Goal: Transaction & Acquisition: Purchase product/service

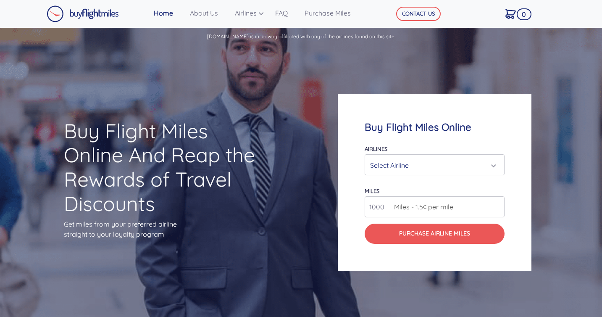
click at [417, 162] on div "Select Airline" at bounding box center [432, 165] width 124 height 16
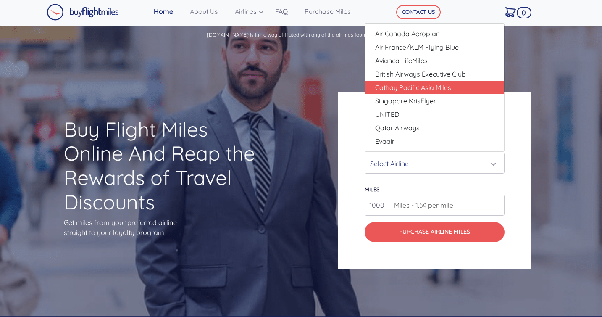
scroll to position [15, 0]
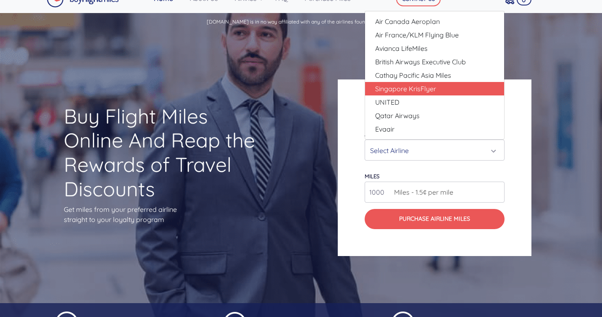
click at [433, 89] on span "Singapore KrisFlyer" at bounding box center [405, 89] width 61 height 10
select select "Singapore KrisFlyer"
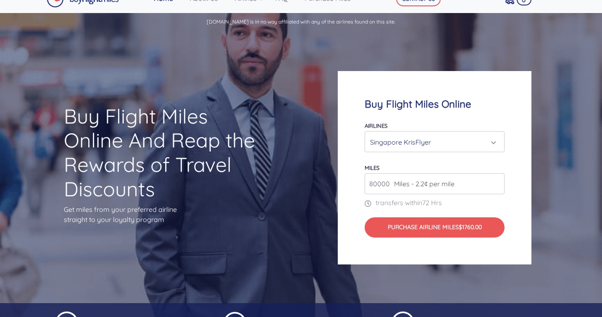
click at [453, 187] on span "Miles - 2.2¢ per mile" at bounding box center [422, 184] width 65 height 10
click at [397, 182] on span "Miles - 2.2¢ per mile" at bounding box center [422, 184] width 65 height 10
click at [382, 181] on input "80000" at bounding box center [435, 183] width 140 height 21
click at [497, 182] on input "81000" at bounding box center [435, 183] width 140 height 21
click at [497, 182] on input "82000" at bounding box center [435, 183] width 140 height 21
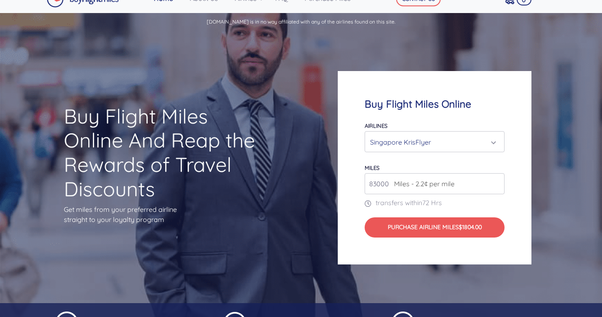
click at [497, 182] on input "83000" at bounding box center [435, 183] width 140 height 21
click at [497, 182] on input "84000" at bounding box center [435, 183] width 140 height 21
click at [497, 182] on input "85000" at bounding box center [435, 183] width 140 height 21
click at [497, 182] on input "86000" at bounding box center [435, 183] width 140 height 21
click at [497, 182] on input "87000" at bounding box center [435, 183] width 140 height 21
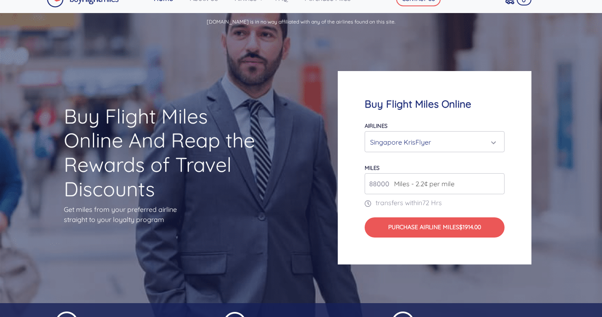
click at [497, 182] on input "88000" at bounding box center [435, 183] width 140 height 21
click at [497, 182] on input "89000" at bounding box center [435, 183] width 140 height 21
click at [497, 182] on input "90000" at bounding box center [435, 183] width 140 height 21
click at [497, 182] on input "91000" at bounding box center [435, 183] width 140 height 21
click at [497, 182] on input "92000" at bounding box center [435, 183] width 140 height 21
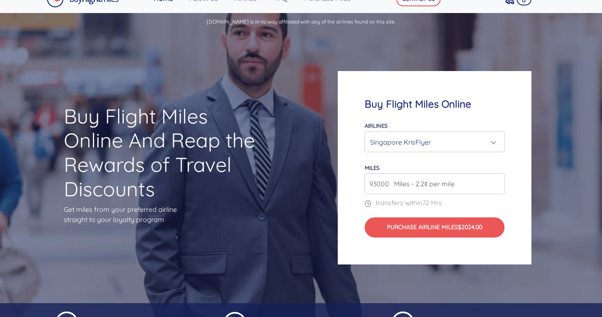
click at [497, 182] on input "93000" at bounding box center [435, 183] width 140 height 21
click at [497, 182] on input "94000" at bounding box center [435, 183] width 140 height 21
click at [497, 182] on input "95000" at bounding box center [435, 183] width 140 height 21
click at [497, 182] on input "96000" at bounding box center [435, 183] width 140 height 21
click at [497, 182] on input "97000" at bounding box center [435, 183] width 140 height 21
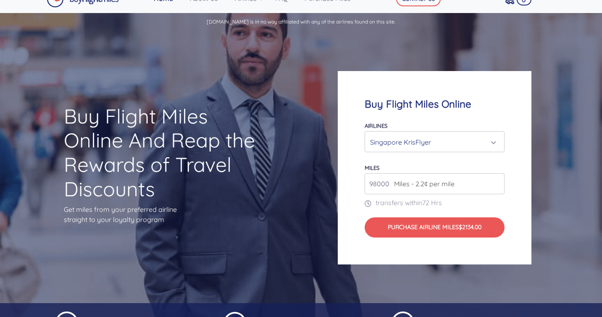
click at [497, 182] on input "98000" at bounding box center [435, 183] width 140 height 21
click at [497, 182] on input "99000" at bounding box center [435, 183] width 140 height 21
click at [497, 182] on input "100000" at bounding box center [435, 183] width 140 height 21
click at [497, 182] on input "101000" at bounding box center [435, 183] width 140 height 21
click at [497, 182] on input "102000" at bounding box center [435, 183] width 140 height 21
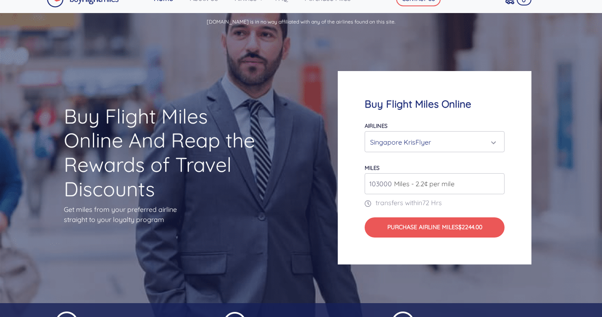
click at [497, 182] on input "103000" at bounding box center [435, 183] width 140 height 21
click at [497, 182] on input "104000" at bounding box center [435, 183] width 140 height 21
click at [497, 182] on input "105000" at bounding box center [435, 183] width 140 height 21
click at [497, 182] on input "106000" at bounding box center [435, 183] width 140 height 21
click at [497, 182] on input "107000" at bounding box center [435, 183] width 140 height 21
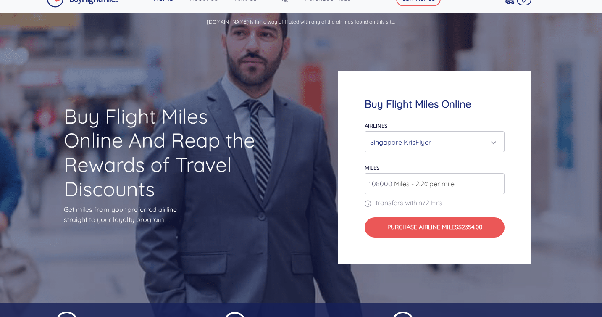
click at [497, 182] on input "108000" at bounding box center [435, 183] width 140 height 21
click at [497, 182] on input "109000" at bounding box center [435, 183] width 140 height 21
click at [497, 182] on input "110000" at bounding box center [435, 183] width 140 height 21
click at [497, 182] on input "111000" at bounding box center [435, 183] width 140 height 21
click at [497, 182] on input "112000" at bounding box center [435, 183] width 140 height 21
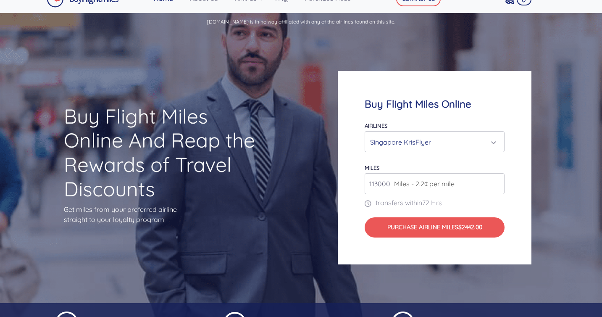
click at [497, 182] on input "113000" at bounding box center [435, 183] width 140 height 21
click at [497, 182] on input "114000" at bounding box center [435, 183] width 140 height 21
click at [497, 182] on input "115000" at bounding box center [435, 183] width 140 height 21
click at [497, 182] on input "116000" at bounding box center [435, 183] width 140 height 21
click at [497, 182] on input "117000" at bounding box center [435, 183] width 140 height 21
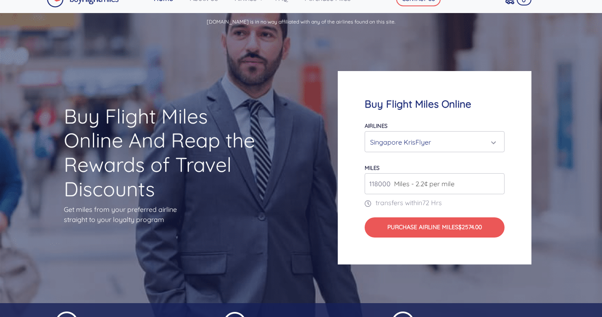
click at [497, 182] on input "118000" at bounding box center [435, 183] width 140 height 21
click at [497, 182] on input "119000" at bounding box center [435, 183] width 140 height 21
click at [497, 182] on input "120000" at bounding box center [435, 183] width 140 height 21
click at [497, 182] on input "121000" at bounding box center [435, 183] width 140 height 21
click at [497, 182] on input "122000" at bounding box center [435, 183] width 140 height 21
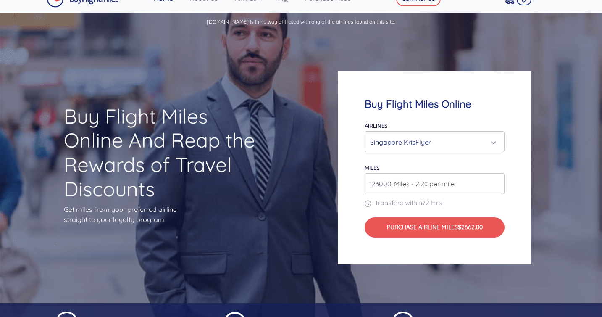
click at [497, 182] on input "123000" at bounding box center [435, 183] width 140 height 21
type input "124000"
click at [497, 182] on input "124000" at bounding box center [435, 183] width 140 height 21
click at [513, 184] on div "Buy Flight Miles Online Airlines Air Canada Aeroplan Air France/KLM Flying Blue…" at bounding box center [435, 167] width 194 height 193
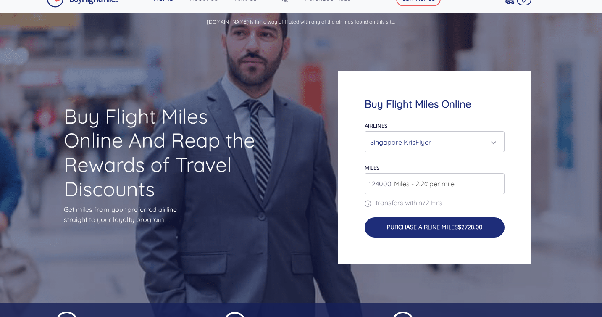
click at [418, 227] on button "Purchase Airline Miles $2728.00" at bounding box center [435, 227] width 140 height 20
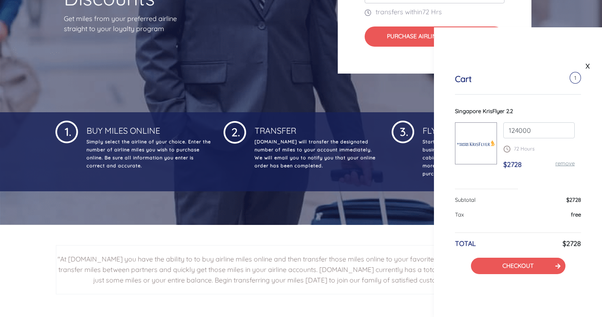
scroll to position [206, 0]
click at [589, 65] on link "X" at bounding box center [587, 66] width 8 height 13
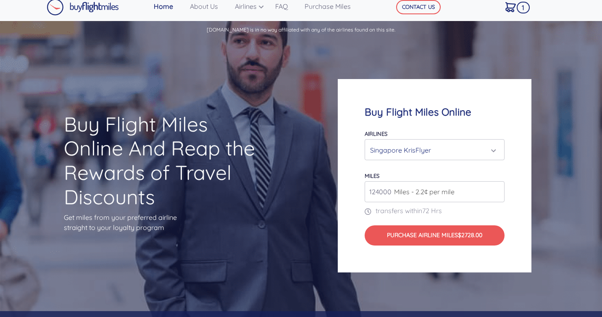
scroll to position [0, 0]
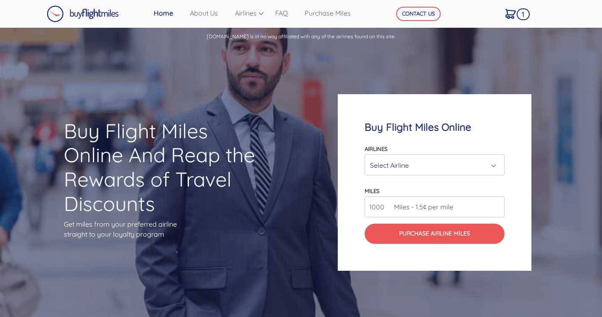
click at [412, 210] on span "Miles - 1.5¢ per mile" at bounding box center [421, 207] width 63 height 10
drag, startPoint x: 384, startPoint y: 207, endPoint x: 327, endPoint y: 200, distance: 57.5
click at [327, 200] on div "Buy Flight Miles Online And Reap the Rewards of Travel Discounts Get miles from…" at bounding box center [301, 182] width 602 height 271
type input "70000"
click at [494, 162] on div "Select Airline" at bounding box center [434, 165] width 129 height 16
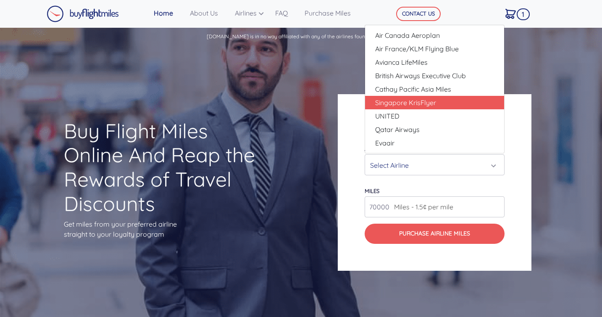
click at [449, 100] on link "Singapore KrisFlyer" at bounding box center [434, 102] width 139 height 13
select select "Singapore KrisFlyer"
type input "80000"
